Goal: Task Accomplishment & Management: Manage account settings

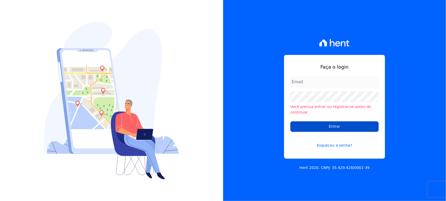
type input "[EMAIL_ADDRESS][DOMAIN_NAME]"
click at [328, 122] on input "Entrar" at bounding box center [334, 126] width 88 height 11
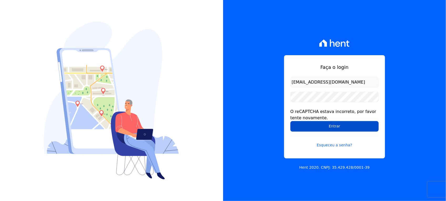
click at [339, 126] on input "Entrar" at bounding box center [334, 126] width 88 height 11
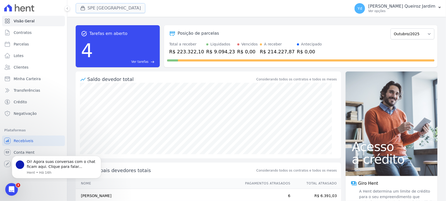
click at [114, 8] on button "SPE Montenegro" at bounding box center [111, 8] width 70 height 10
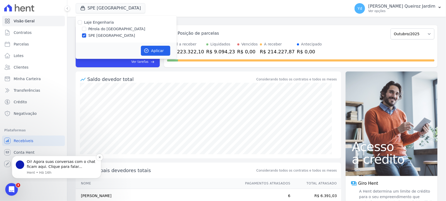
drag, startPoint x: 97, startPoint y: 201, endPoint x: 66, endPoint y: 171, distance: 42.9
